Goal: Transaction & Acquisition: Book appointment/travel/reservation

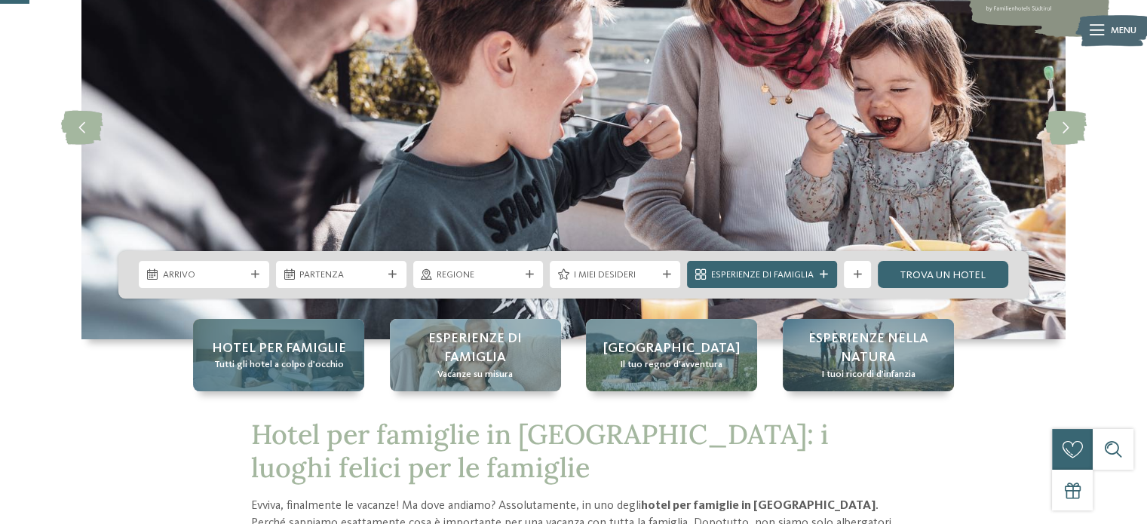
click at [292, 351] on font "Hotel per famiglie" at bounding box center [279, 349] width 134 height 14
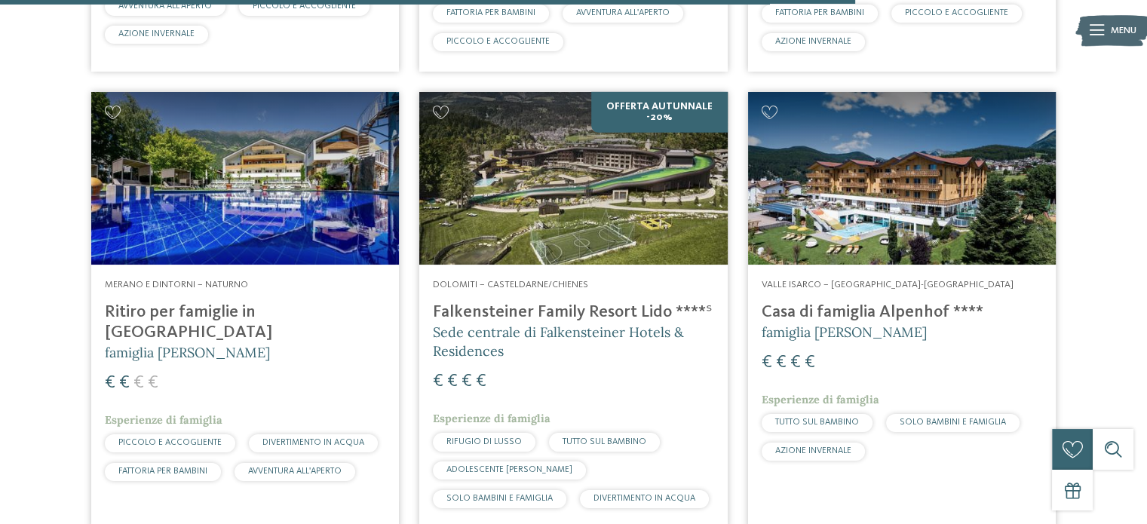
scroll to position [3470, 0]
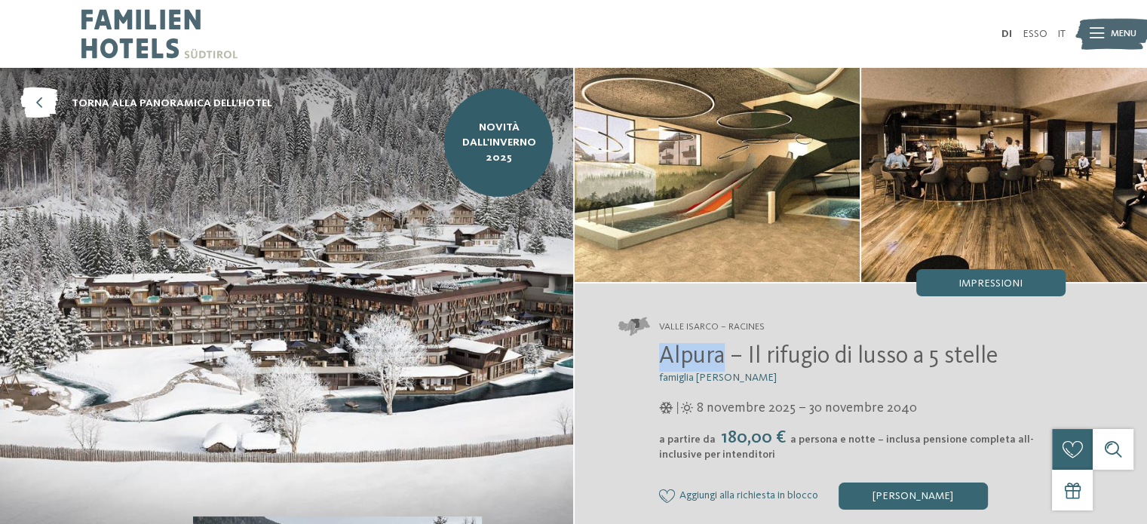
drag, startPoint x: 726, startPoint y: 359, endPoint x: 655, endPoint y: 360, distance: 70.2
click at [655, 360] on div "Alpura – Il rifugio di lusso a 5 stelle famiglia Eisendle 8 novembre 2025 – 30 …" at bounding box center [842, 426] width 447 height 166
